Goal: Task Accomplishment & Management: Complete application form

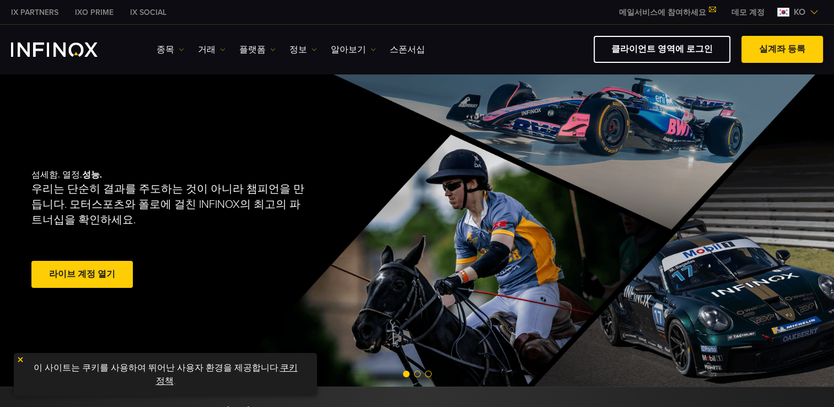
click at [785, 45] on link "실계좌 등록" at bounding box center [782, 49] width 82 height 27
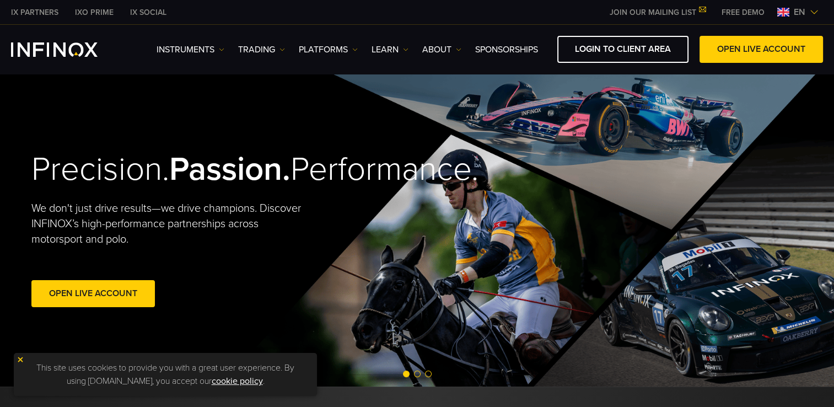
click at [810, 12] on img at bounding box center [814, 12] width 9 height 9
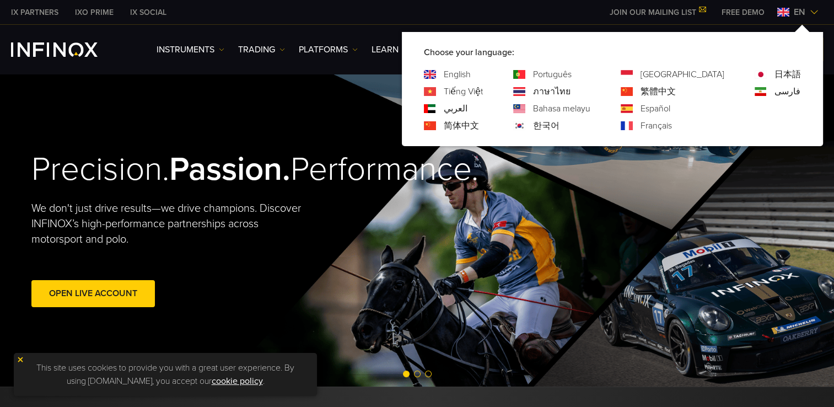
click at [560, 123] on link "한국어" at bounding box center [546, 125] width 26 height 13
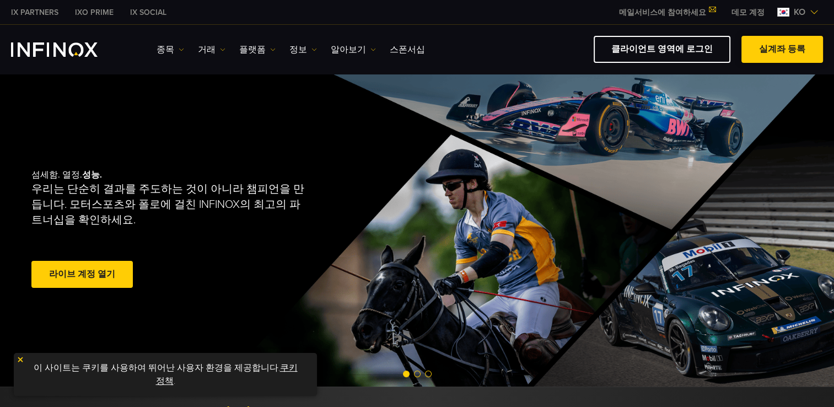
click at [787, 53] on link "실계좌 등록" at bounding box center [782, 49] width 82 height 27
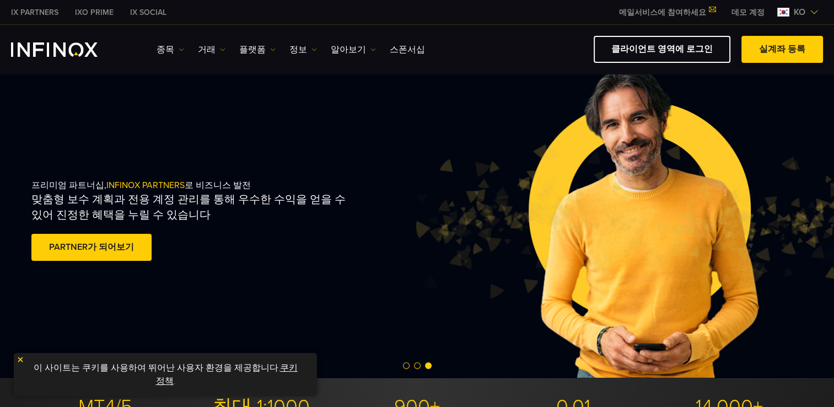
click at [786, 50] on link "실계좌 등록" at bounding box center [782, 49] width 82 height 27
